Goal: Information Seeking & Learning: Learn about a topic

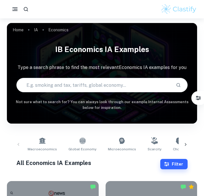
scroll to position [164, 0]
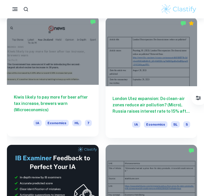
click at [36, 95] on h6 "Kiwis likely to pay more for beer after tax increase, brewers warn (Microeconom…" at bounding box center [53, 103] width 78 height 19
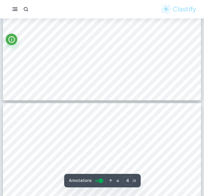
type input "3"
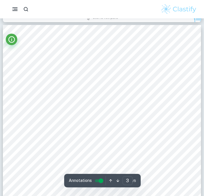
scroll to position [632, 0]
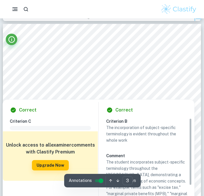
click at [136, 138] on p "The incorporation of subject-specific terminology is evident throughout the who…" at bounding box center [146, 134] width 81 height 19
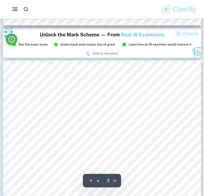
scroll to position [557, 0]
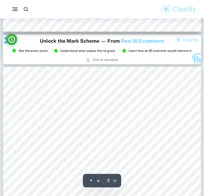
type input "1"
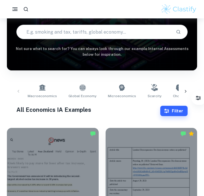
scroll to position [194, 0]
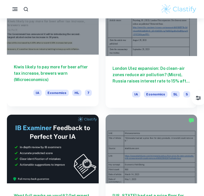
click at [51, 69] on h6 "Kiwis likely to pay more for beer after tax increase, brewers warn (Microeconom…" at bounding box center [53, 73] width 78 height 19
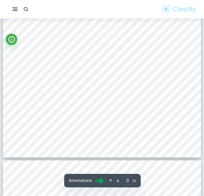
scroll to position [777, 0]
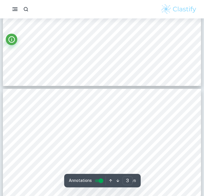
type input "4"
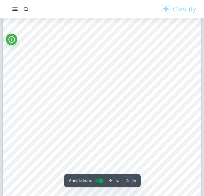
scroll to position [938, 0]
